Goal: Find specific page/section: Find specific page/section

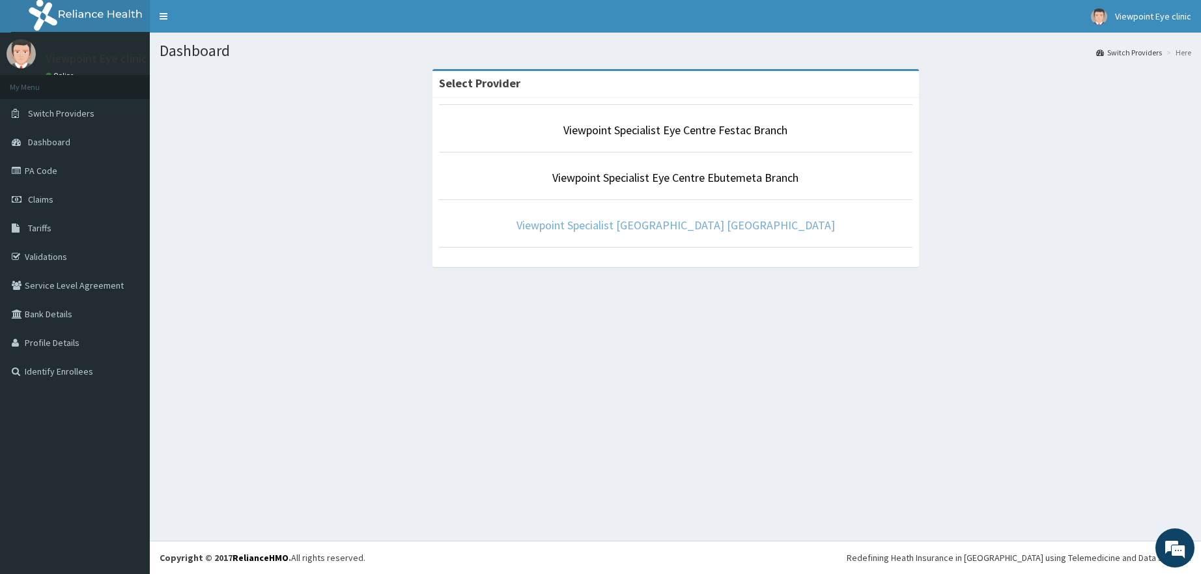
click at [670, 227] on link "Viewpoint Specialist [GEOGRAPHIC_DATA] [GEOGRAPHIC_DATA]" at bounding box center [675, 224] width 318 height 15
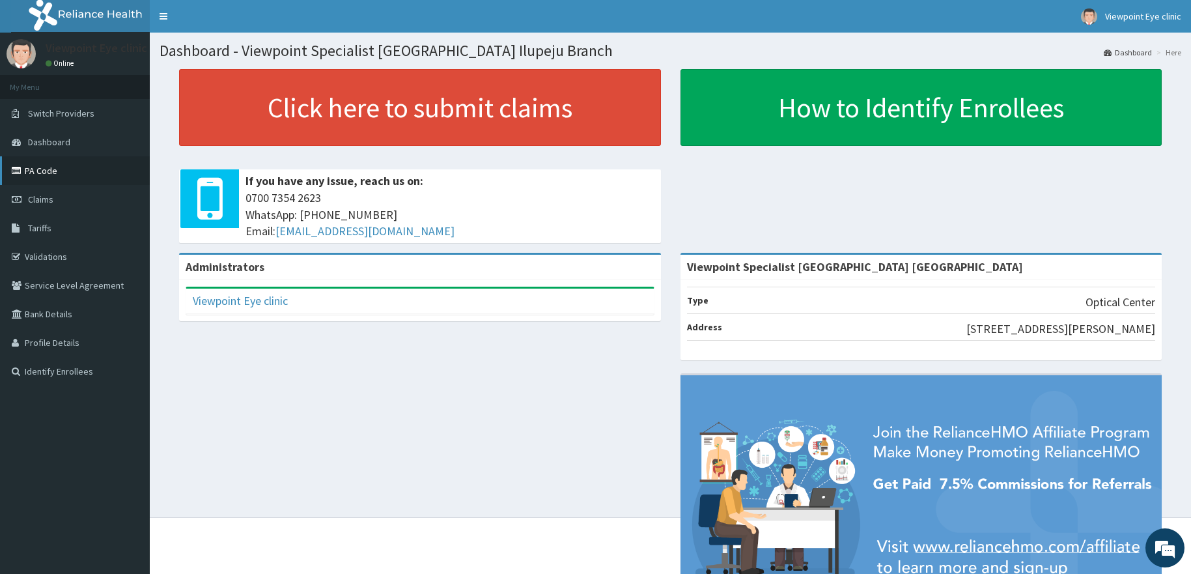
click at [33, 171] on link "PA Code" at bounding box center [75, 170] width 150 height 29
